Goal: Task Accomplishment & Management: Use online tool/utility

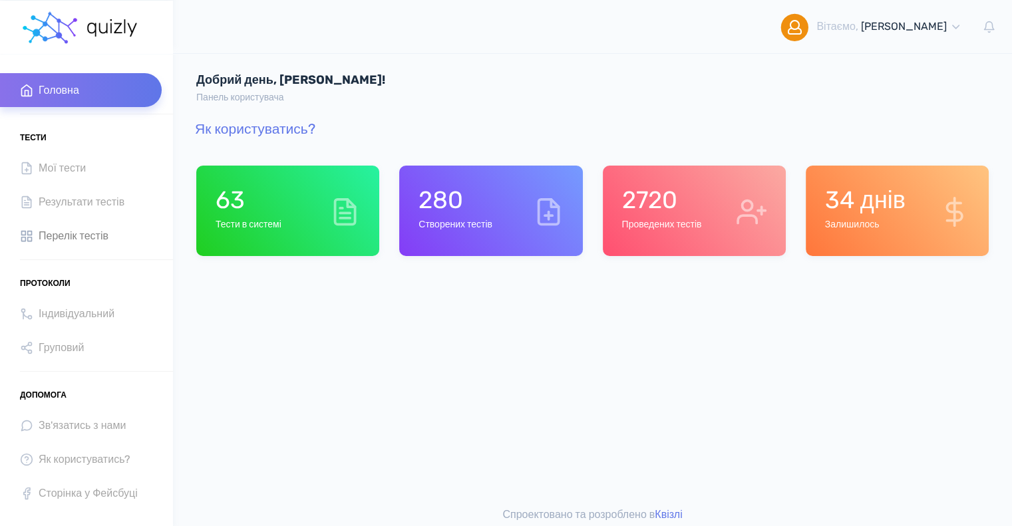
click at [70, 238] on span "Перелік тестів" at bounding box center [74, 236] width 70 height 18
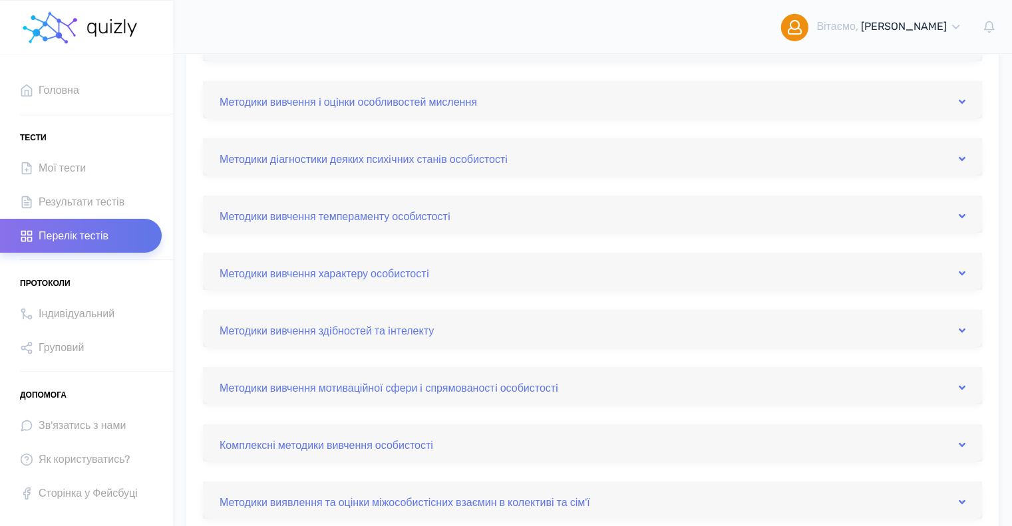
scroll to position [200, 0]
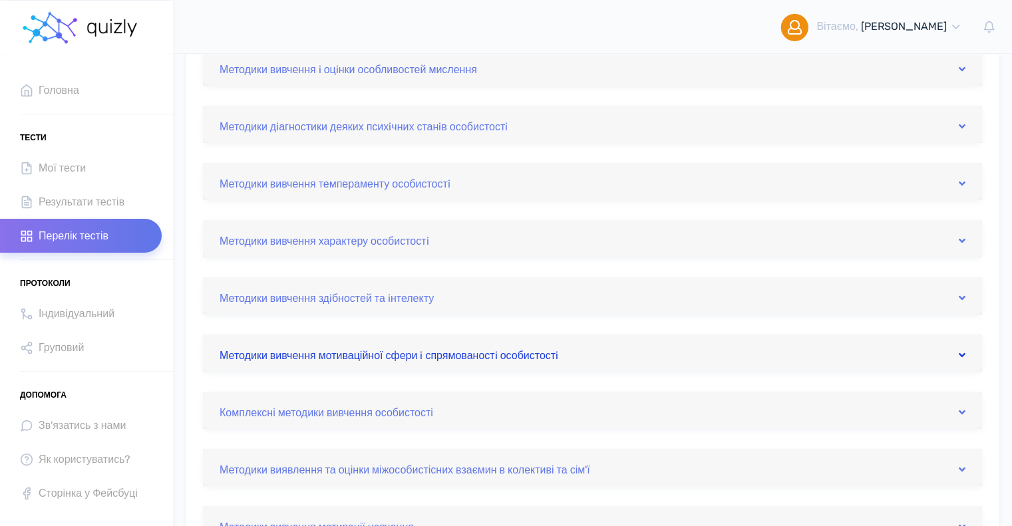
click at [418, 356] on link "Методики вивчення мотиваційної сфери i спрямованостi особистостi" at bounding box center [593, 353] width 746 height 21
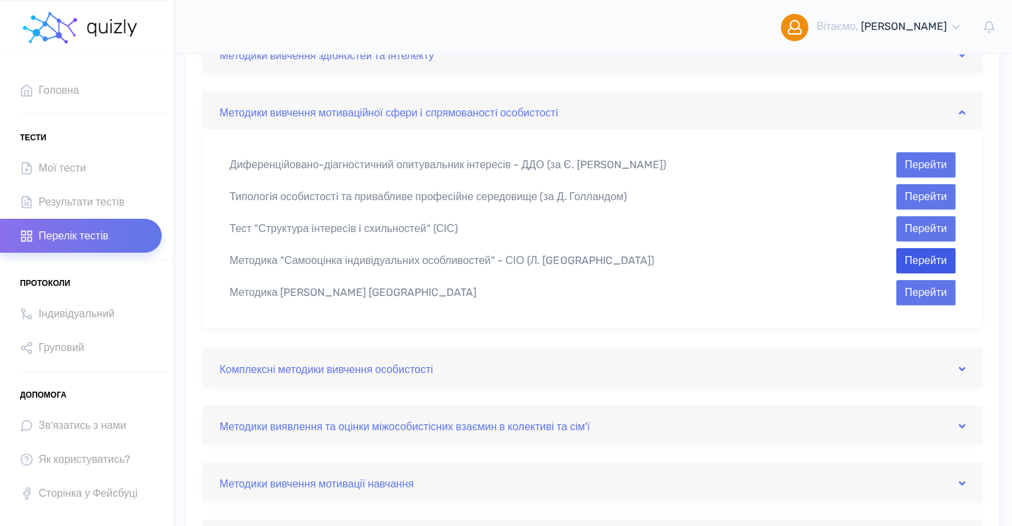
scroll to position [466, 0]
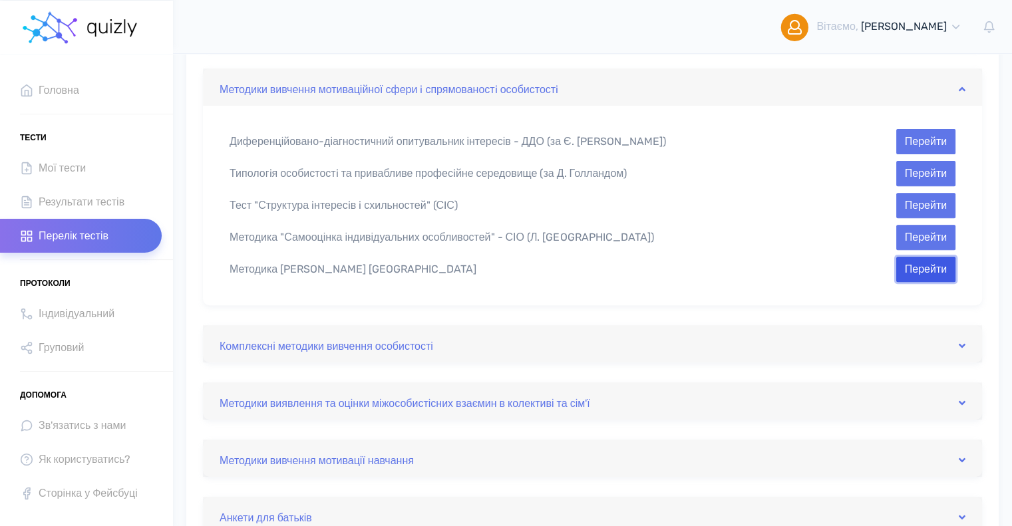
click at [906, 268] on button "Перейти" at bounding box center [925, 269] width 59 height 25
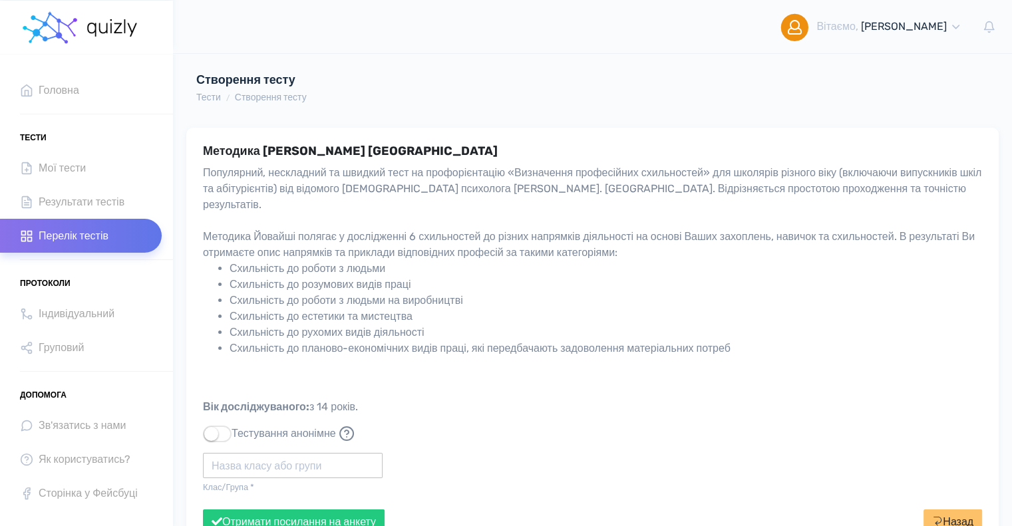
click at [246, 453] on input "text" at bounding box center [293, 465] width 180 height 25
click at [246, 468] on div "Політех" at bounding box center [293, 473] width 180 height 21
type input "Політех"
click at [277, 510] on button "Отримати посилання на анкету" at bounding box center [294, 522] width 182 height 25
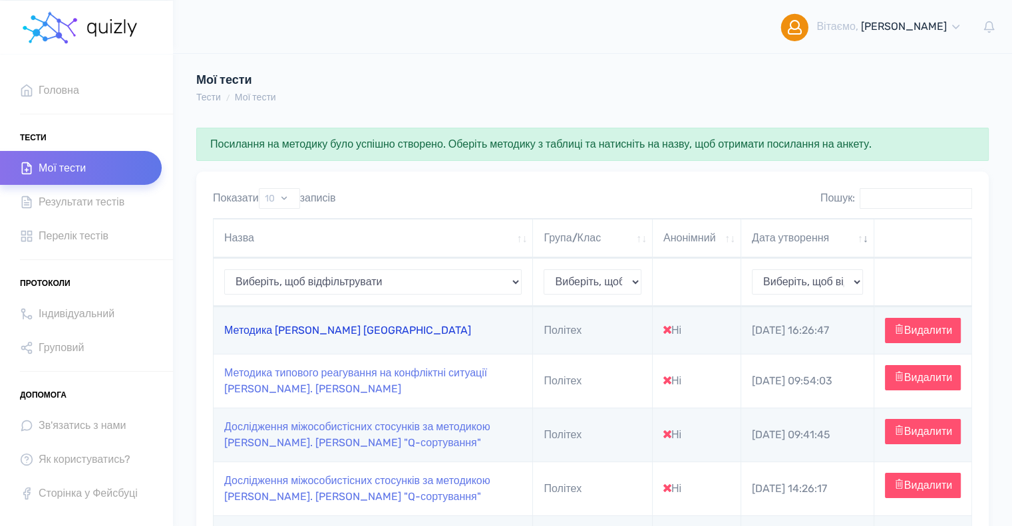
click at [248, 337] on link "Методика [PERSON_NAME] [GEOGRAPHIC_DATA]" at bounding box center [347, 330] width 247 height 13
type input "https://quizly.com.ua/quiz/154AGRhhhPmTs"
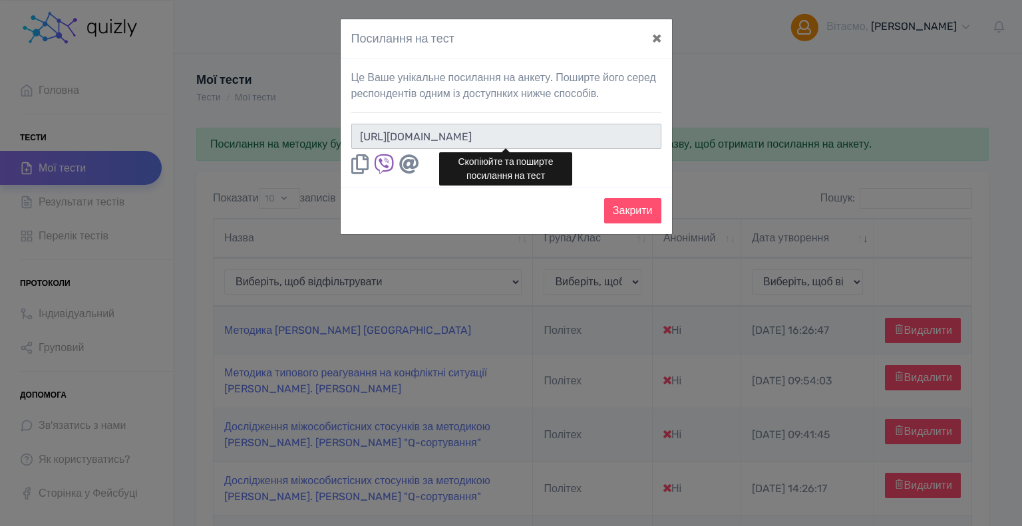
click at [625, 139] on input "https://quizly.com.ua/quiz/154AGRhhhPmTs" at bounding box center [506, 136] width 310 height 25
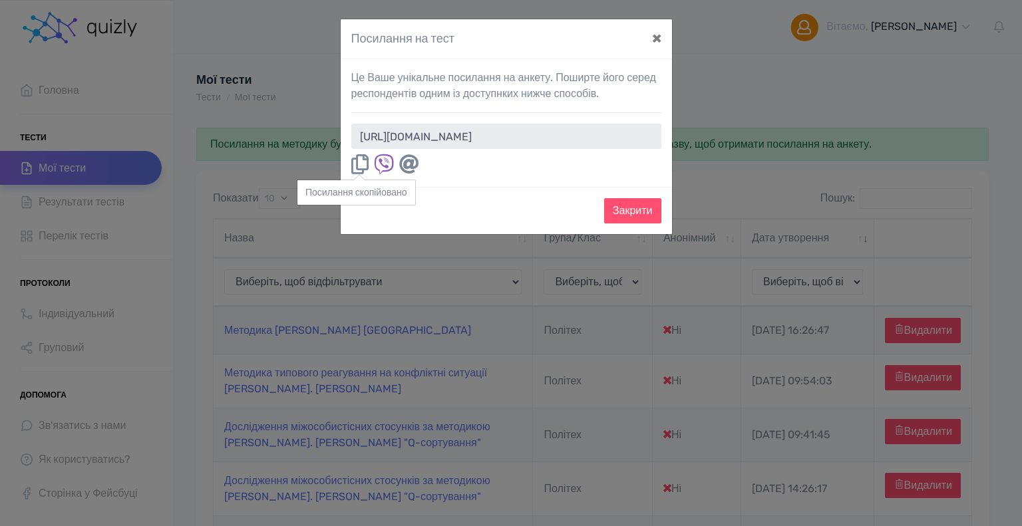
click at [55, 311] on div "Посилання на тест × Це Ваше унікальне посилання на анкету. Поширте його серед р…" at bounding box center [511, 263] width 1022 height 526
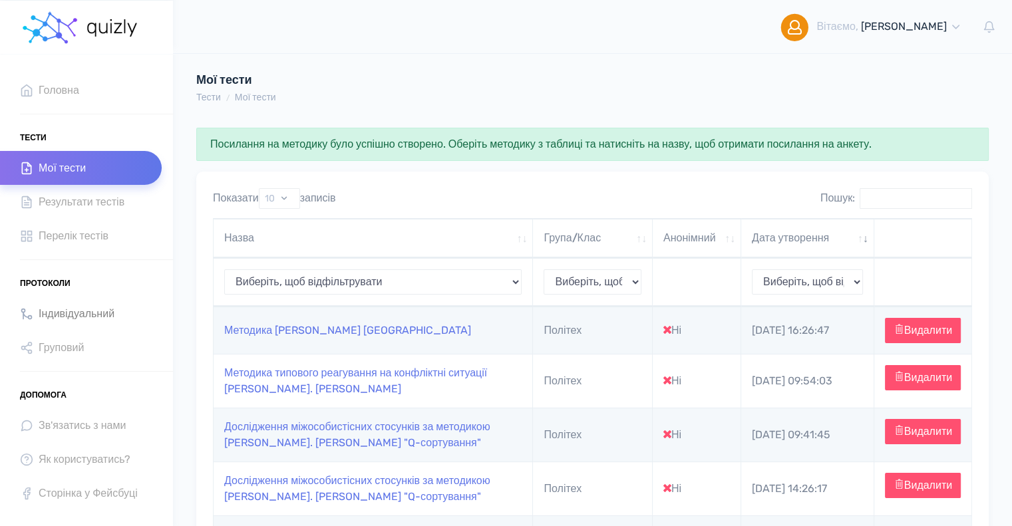
click at [59, 314] on span "Індивідуальний" at bounding box center [77, 314] width 76 height 18
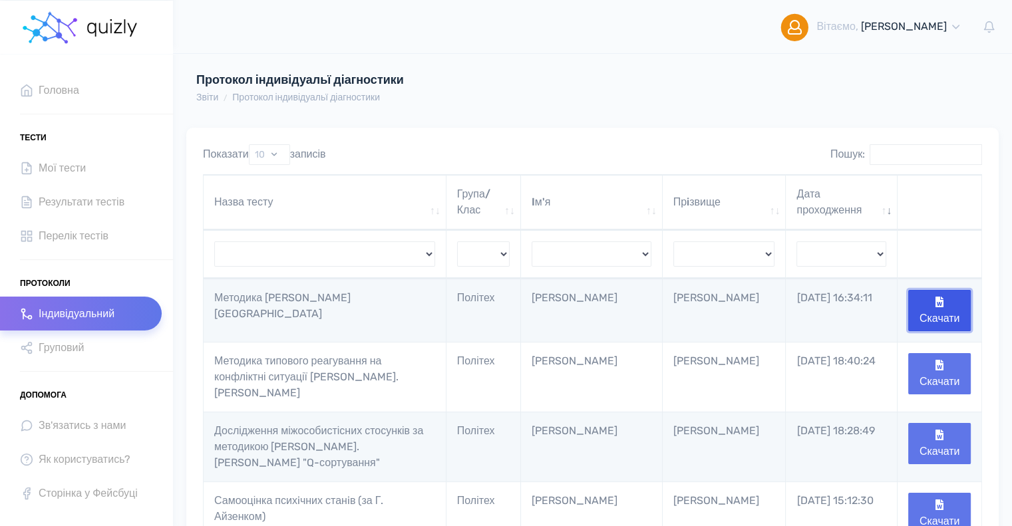
click at [950, 305] on button "Скачати" at bounding box center [939, 310] width 63 height 41
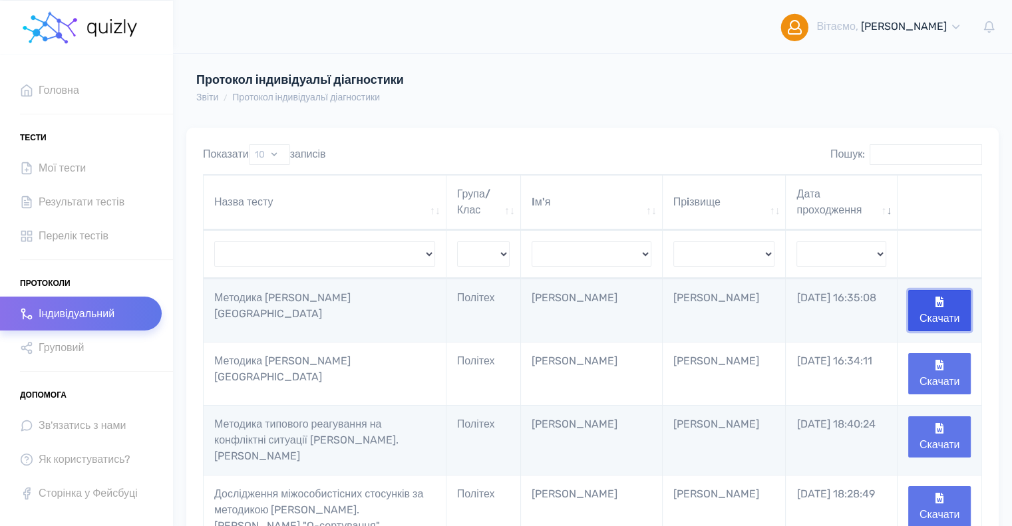
click at [946, 303] on button "Скачати" at bounding box center [939, 310] width 63 height 41
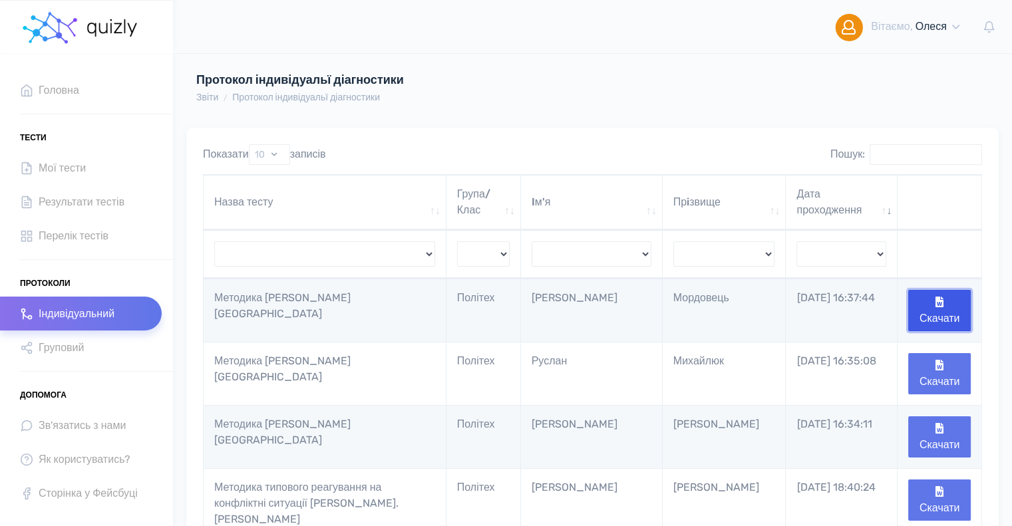
click at [932, 303] on button "Скачати" at bounding box center [939, 310] width 63 height 41
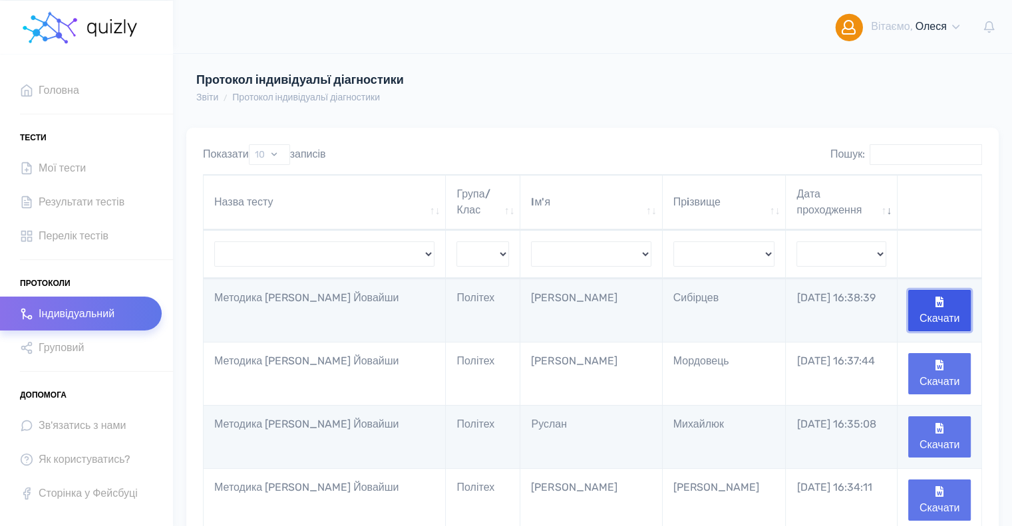
click at [929, 303] on button "Скачати" at bounding box center [939, 310] width 63 height 41
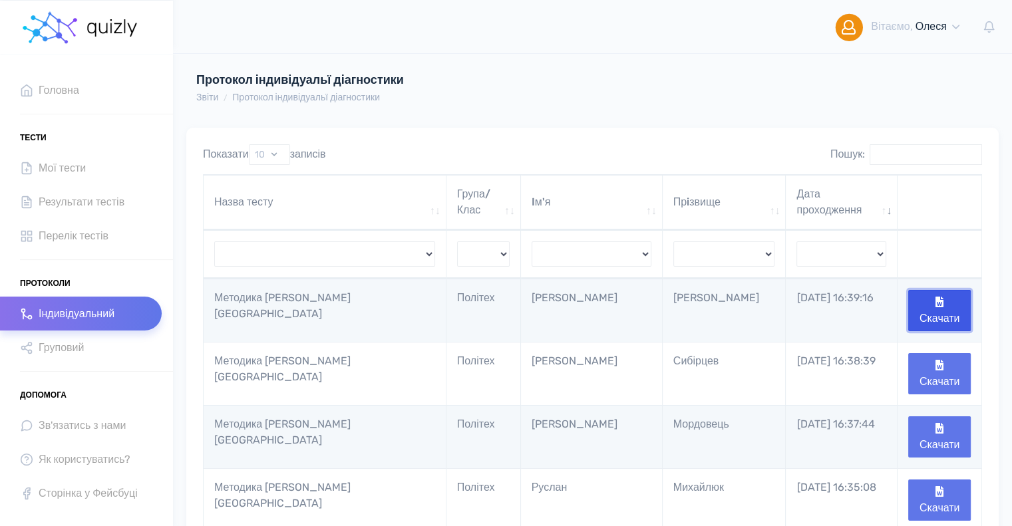
click at [937, 302] on icon "button" at bounding box center [940, 302] width 8 height 11
click at [928, 308] on button "Скачати" at bounding box center [939, 310] width 63 height 41
